Goal: Information Seeking & Learning: Learn about a topic

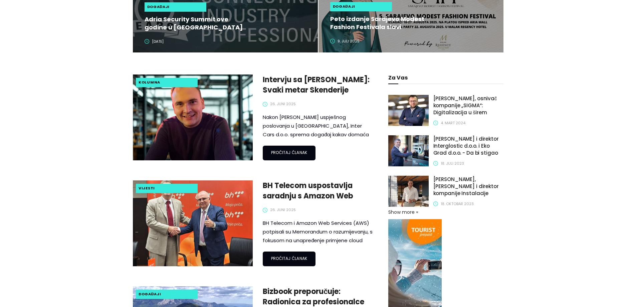
scroll to position [93, 0]
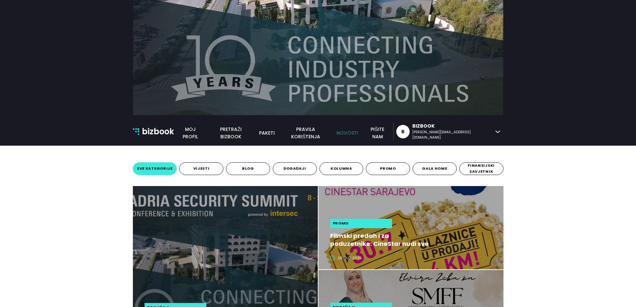
click at [362, 136] on link "novosti" at bounding box center [346, 132] width 29 height 7
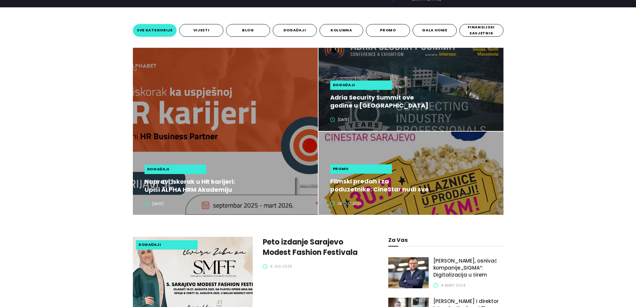
scroll to position [234, 0]
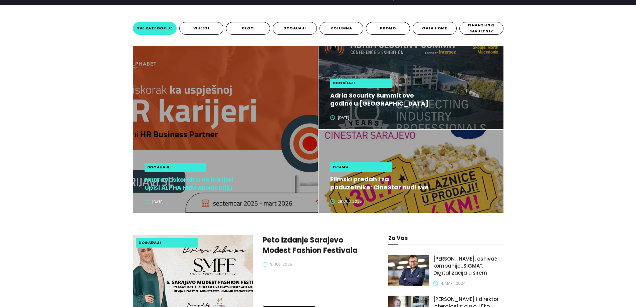
click at [175, 188] on h2 "Napravi iskorak u HR karijeri: Upiši ALPHA HRM Akademiju" at bounding box center [195, 184] width 100 height 16
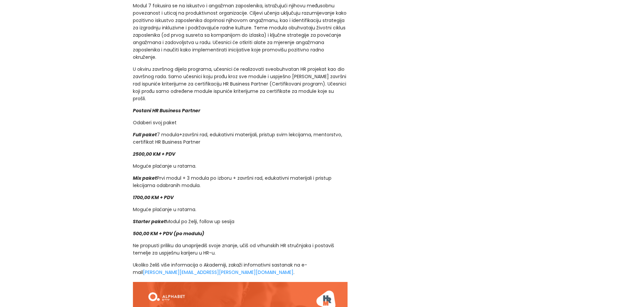
scroll to position [1168, 0]
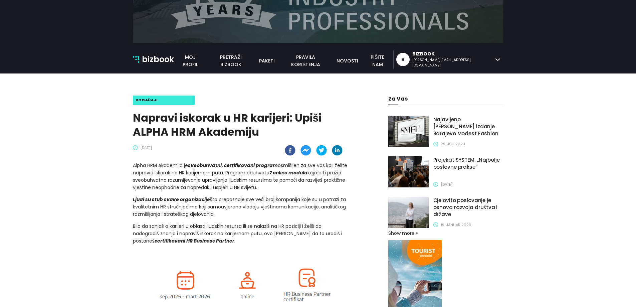
scroll to position [33, 0]
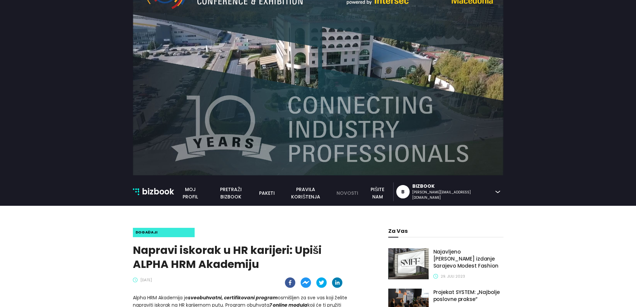
click at [362, 191] on link "novosti" at bounding box center [346, 192] width 29 height 7
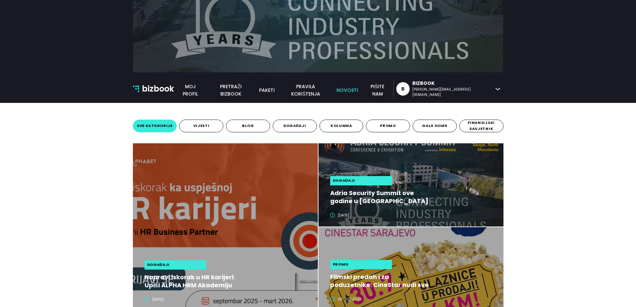
scroll to position [200, 0]
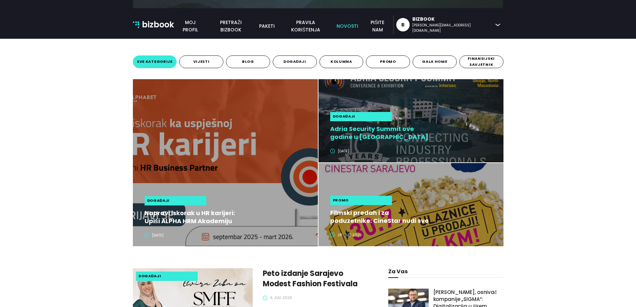
click at [377, 139] on h2 "Adria Security Summit ove godine u [GEOGRAPHIC_DATA] okuplja više od 3.000 stru…" at bounding box center [380, 133] width 100 height 16
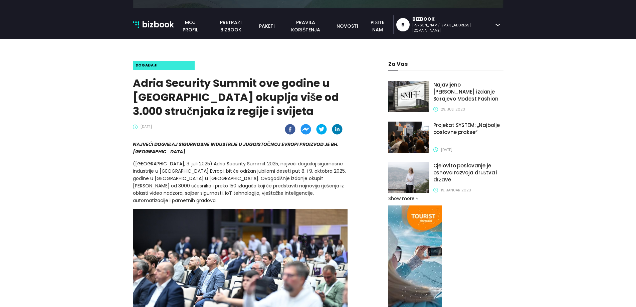
scroll to position [267, 0]
